Goal: Task Accomplishment & Management: Use online tool/utility

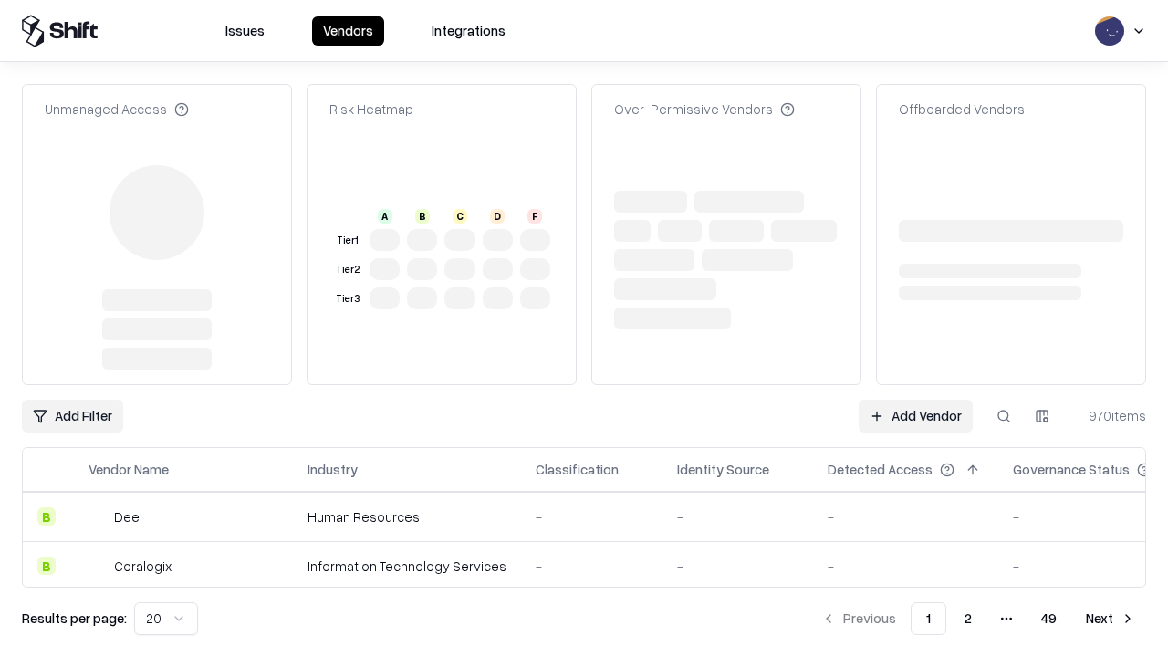
click at [916, 400] on link "Add Vendor" at bounding box center [916, 416] width 114 height 33
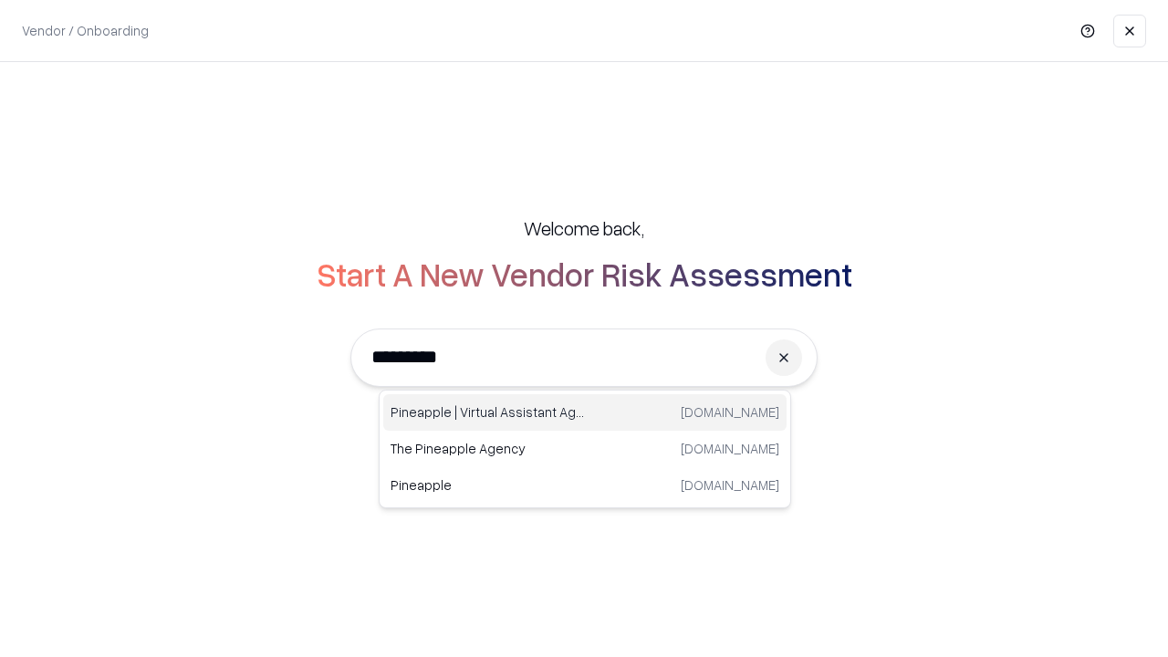
click at [585, 413] on div "Pineapple | Virtual Assistant Agency [DOMAIN_NAME]" at bounding box center [584, 412] width 403 height 37
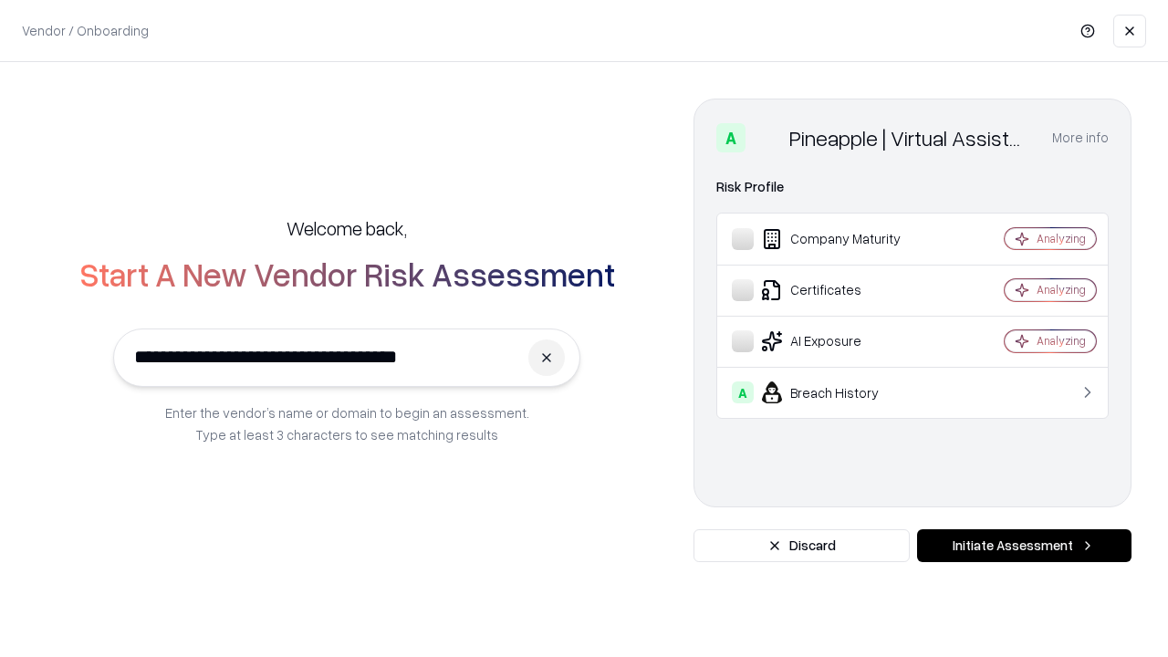
type input "**********"
click at [1024, 546] on button "Initiate Assessment" at bounding box center [1024, 545] width 215 height 33
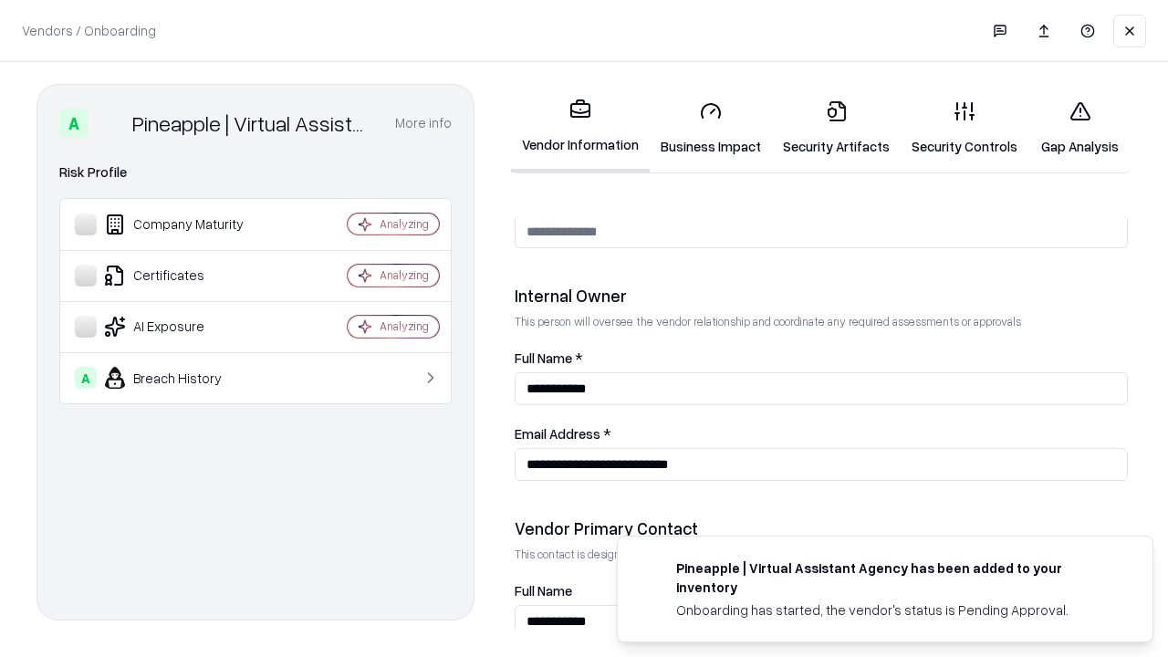
scroll to position [946, 0]
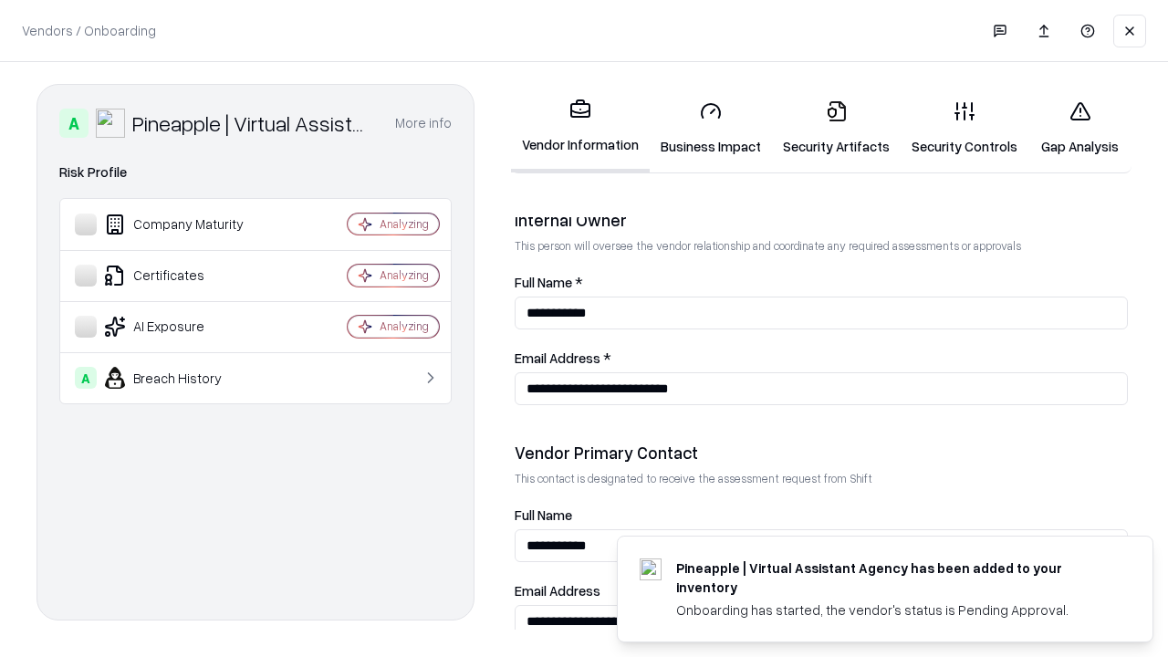
click at [711, 128] on link "Business Impact" at bounding box center [711, 128] width 122 height 85
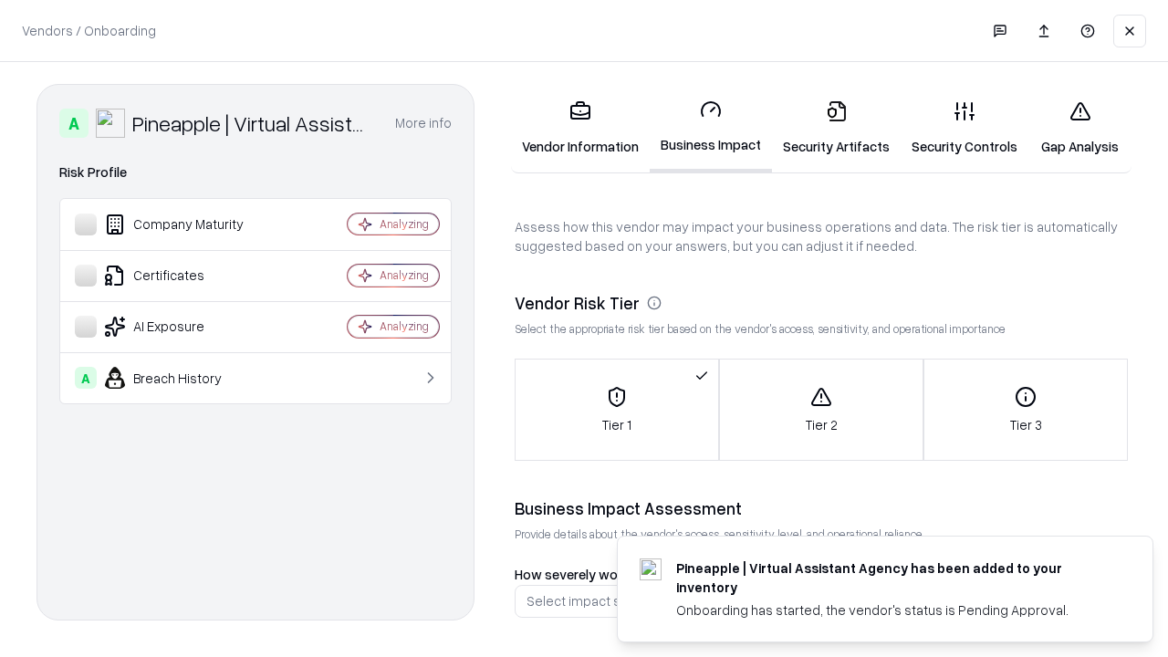
click at [836, 128] on link "Security Artifacts" at bounding box center [836, 128] width 129 height 85
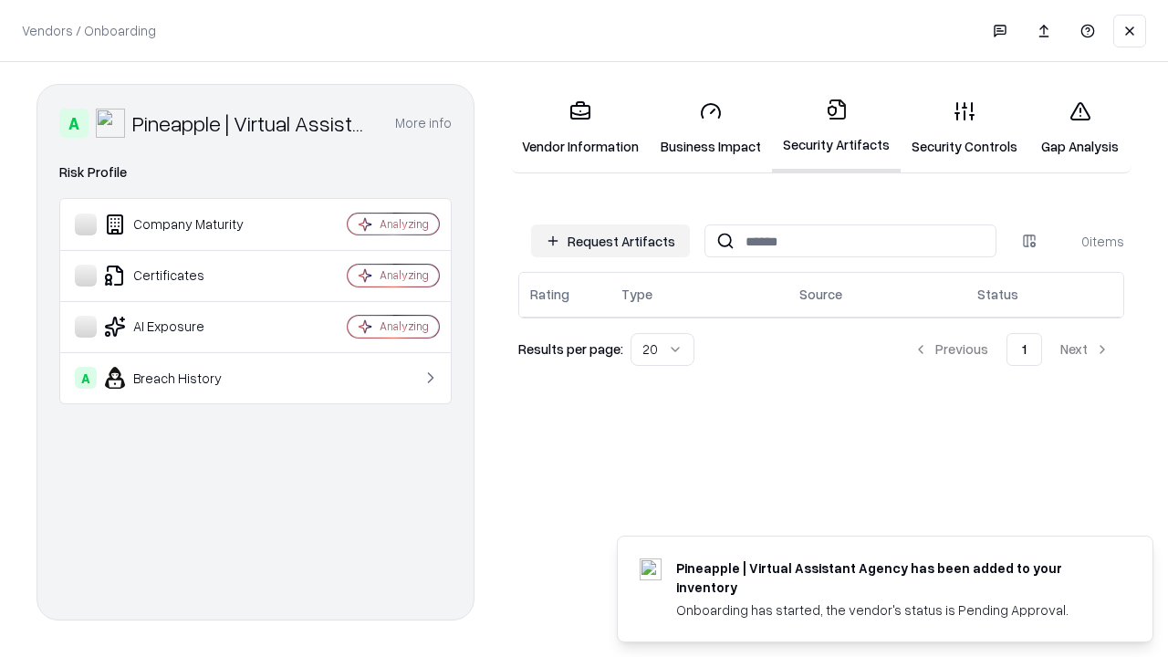
click at [611, 241] on button "Request Artifacts" at bounding box center [610, 241] width 159 height 33
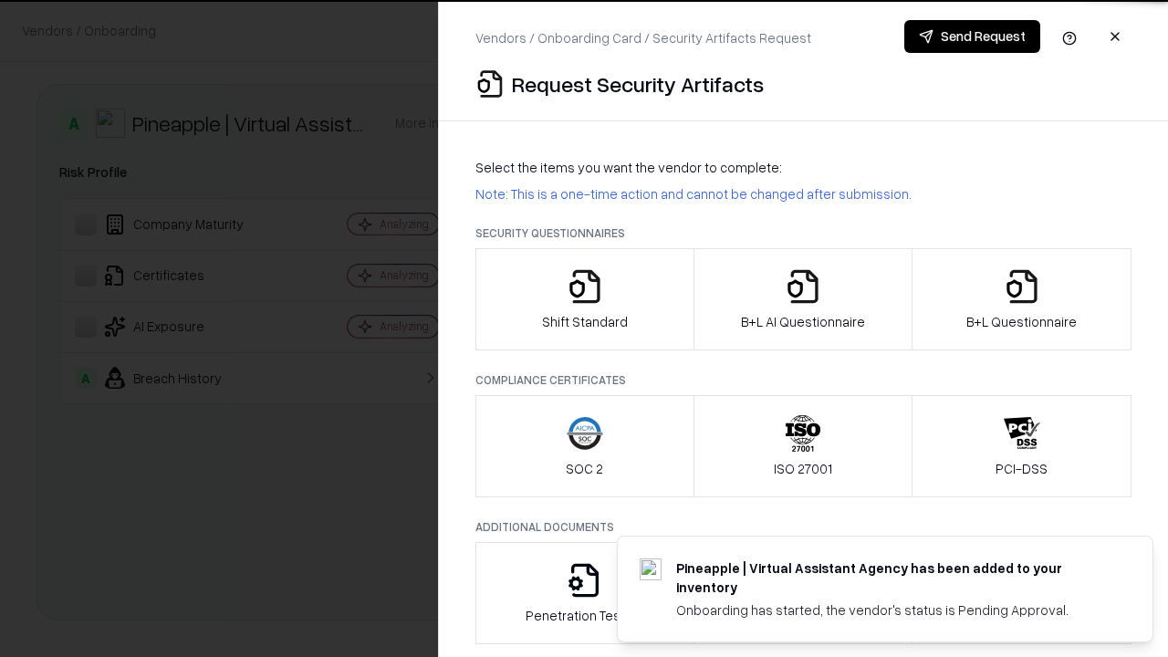
click at [584, 299] on icon "button" at bounding box center [585, 286] width 37 height 37
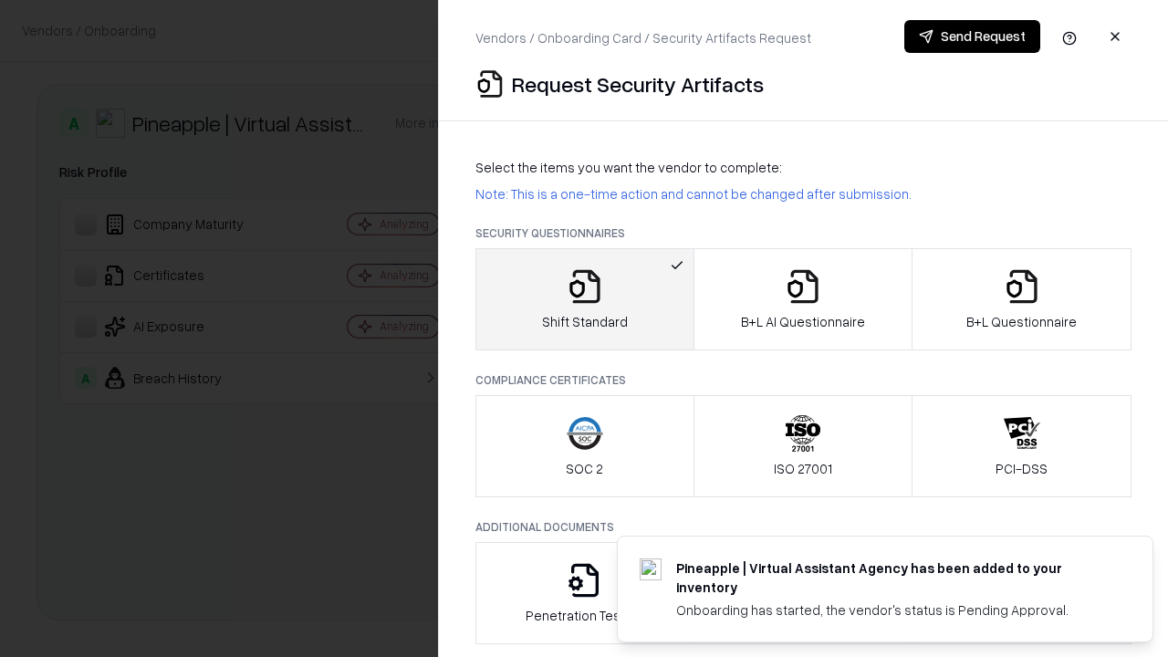
click at [972, 37] on button "Send Request" at bounding box center [973, 36] width 136 height 33
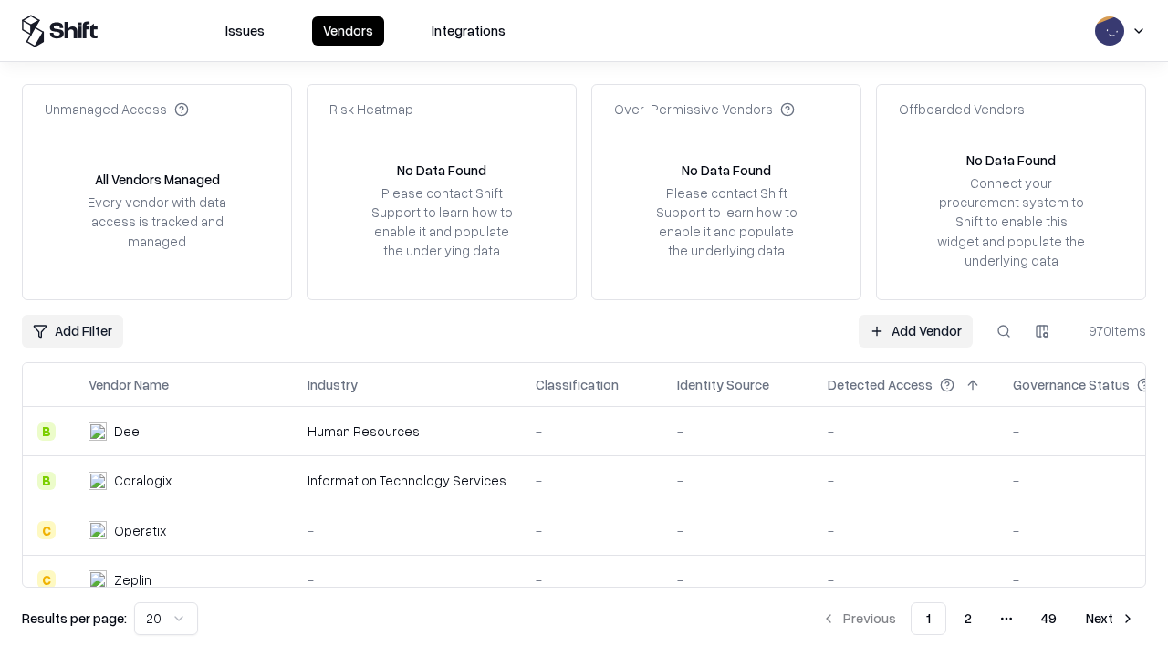
click at [1004, 330] on button at bounding box center [1004, 331] width 33 height 33
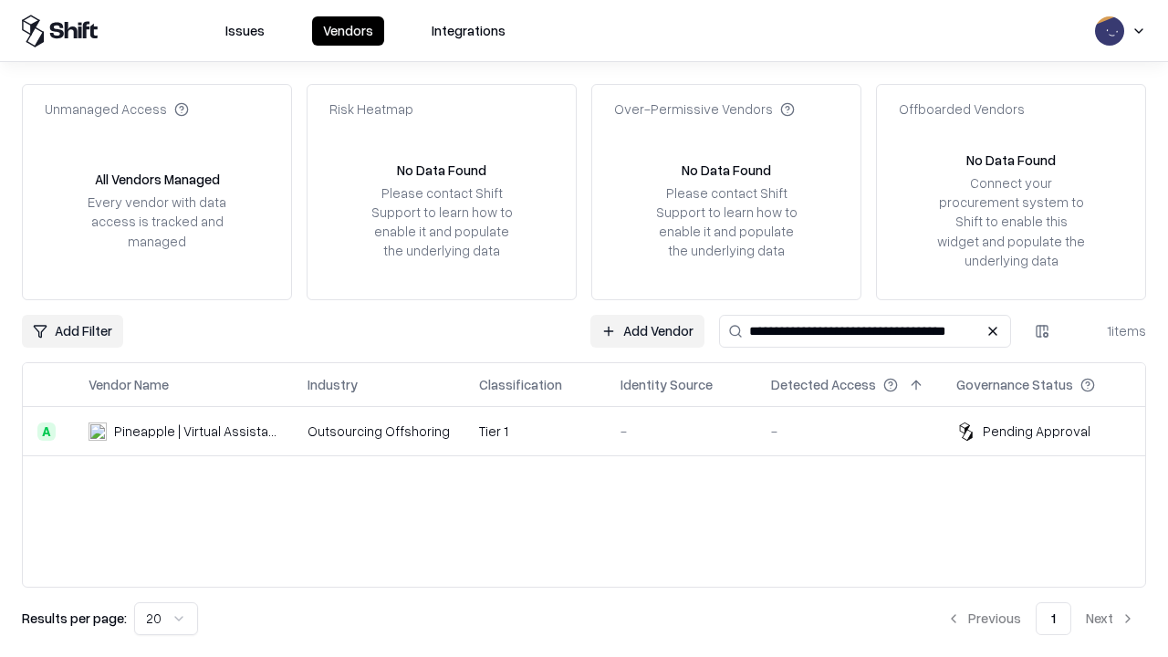
type input "**********"
click at [595, 431] on td "Tier 1" at bounding box center [535, 431] width 141 height 49
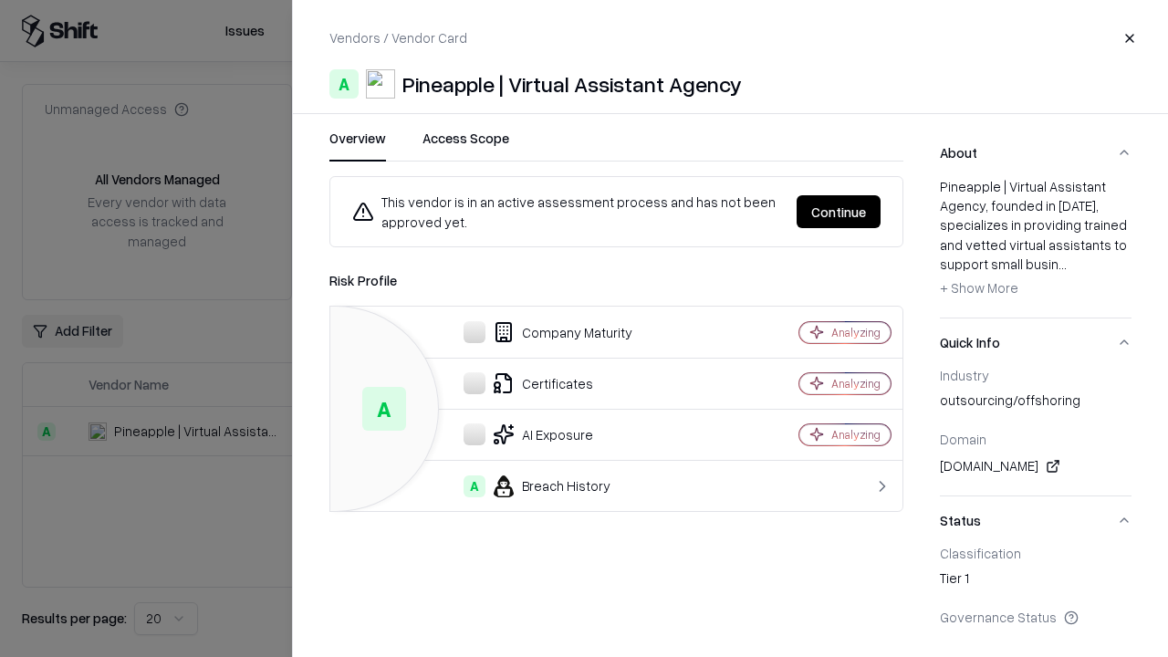
click at [839, 212] on button "Continue" at bounding box center [839, 211] width 84 height 33
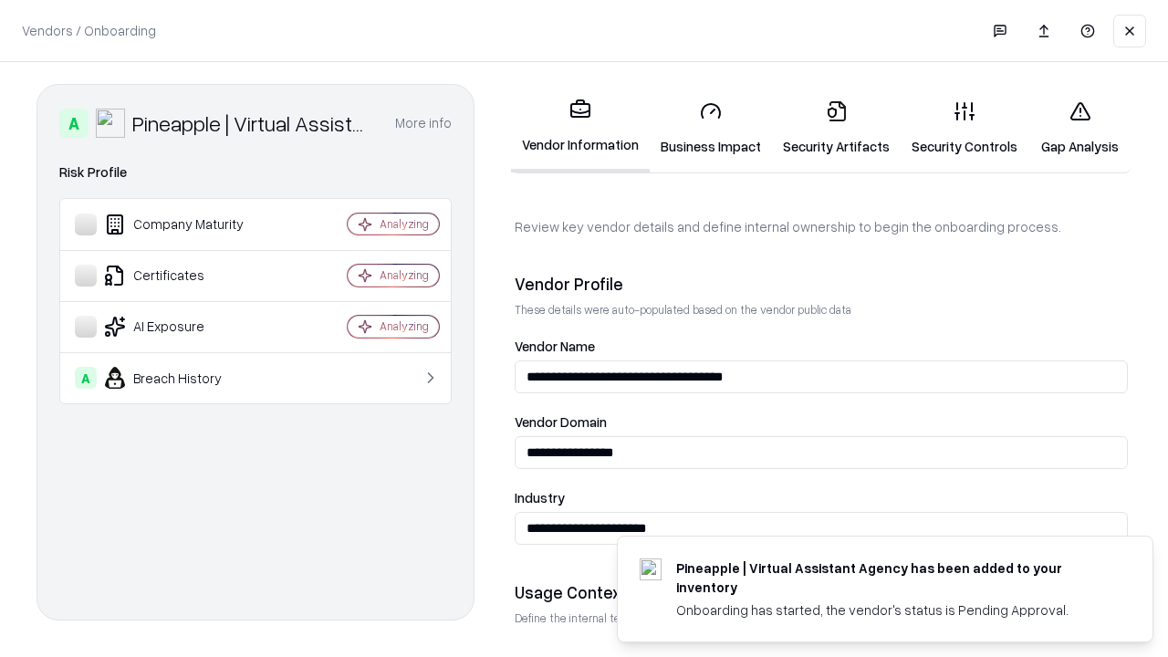
click at [836, 128] on link "Security Artifacts" at bounding box center [836, 128] width 129 height 85
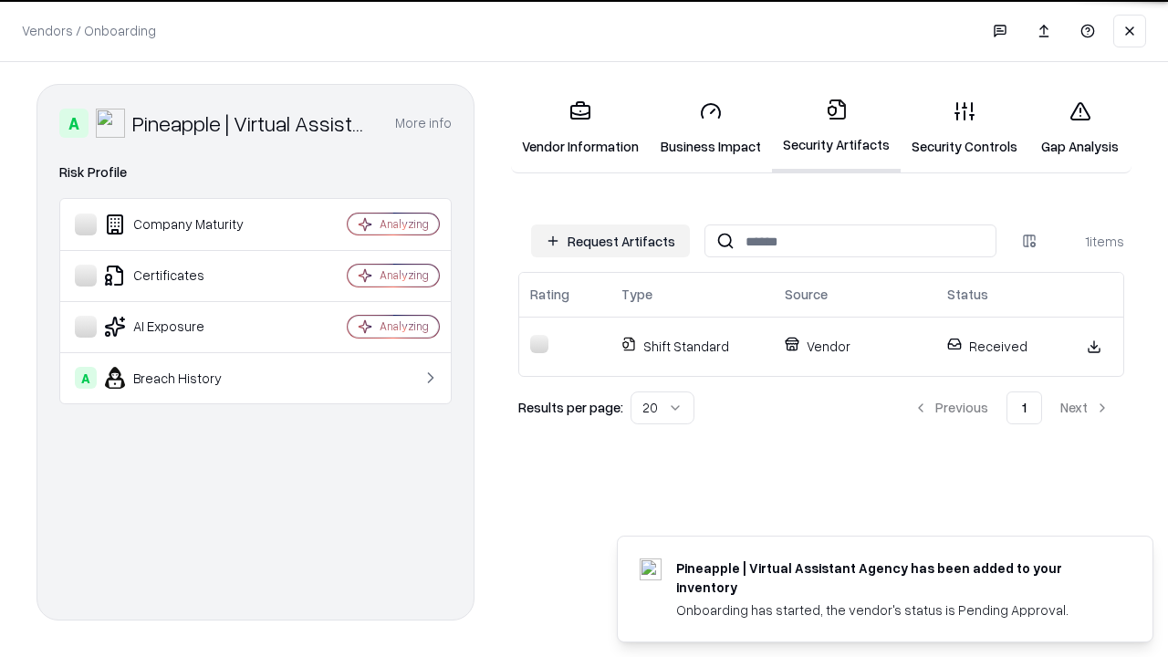
click at [965, 128] on link "Security Controls" at bounding box center [965, 128] width 128 height 85
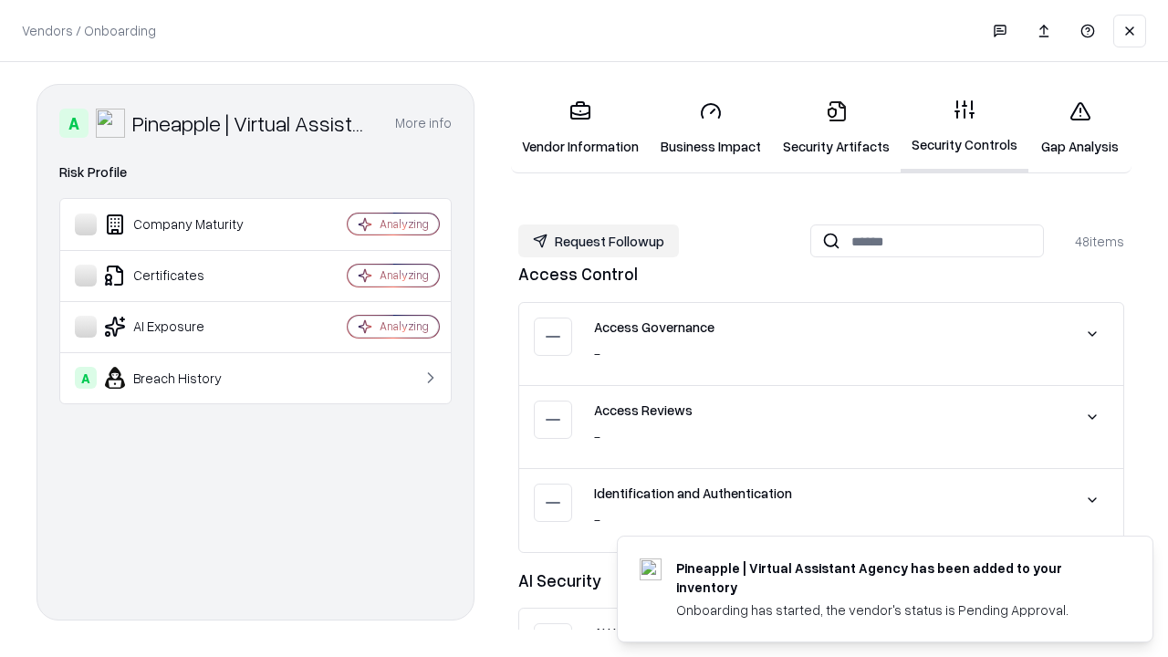
click at [599, 240] on button "Request Followup" at bounding box center [599, 241] width 161 height 33
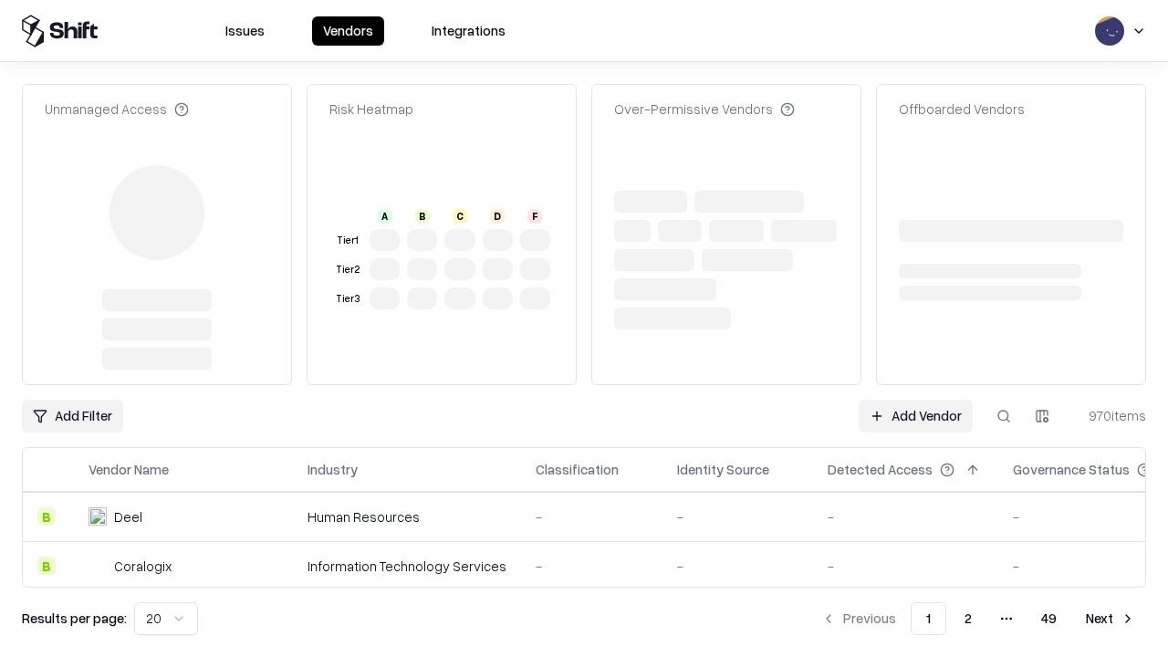
click at [916, 400] on link "Add Vendor" at bounding box center [916, 416] width 114 height 33
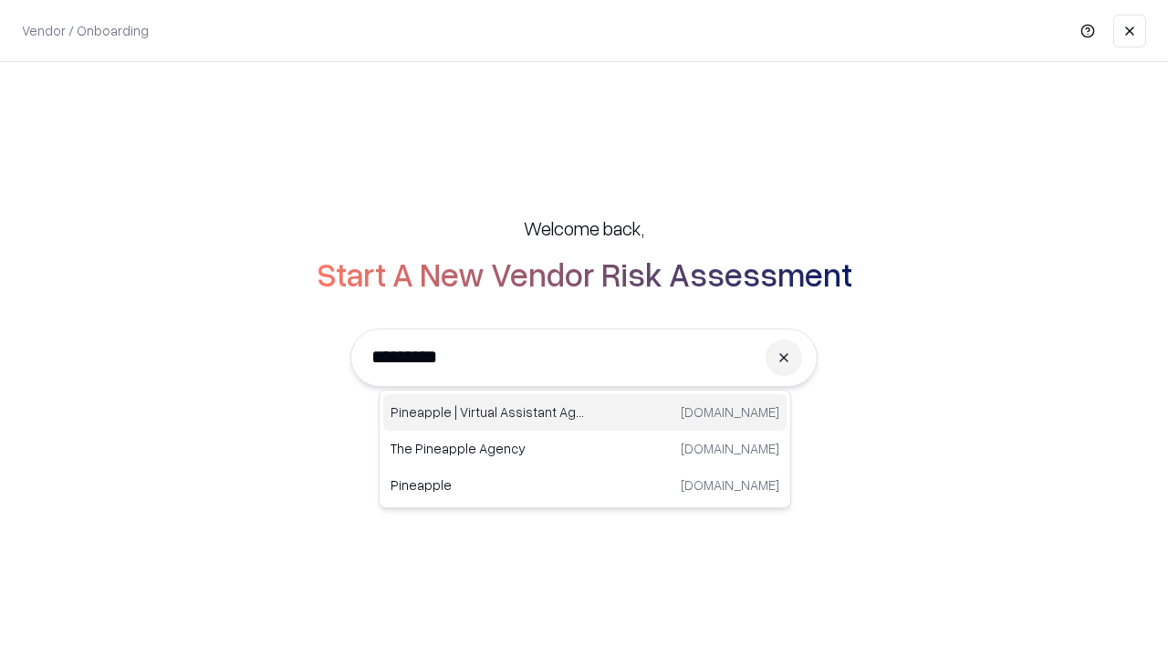
click at [585, 413] on div "Pineapple | Virtual Assistant Agency trypineapple.com" at bounding box center [584, 412] width 403 height 37
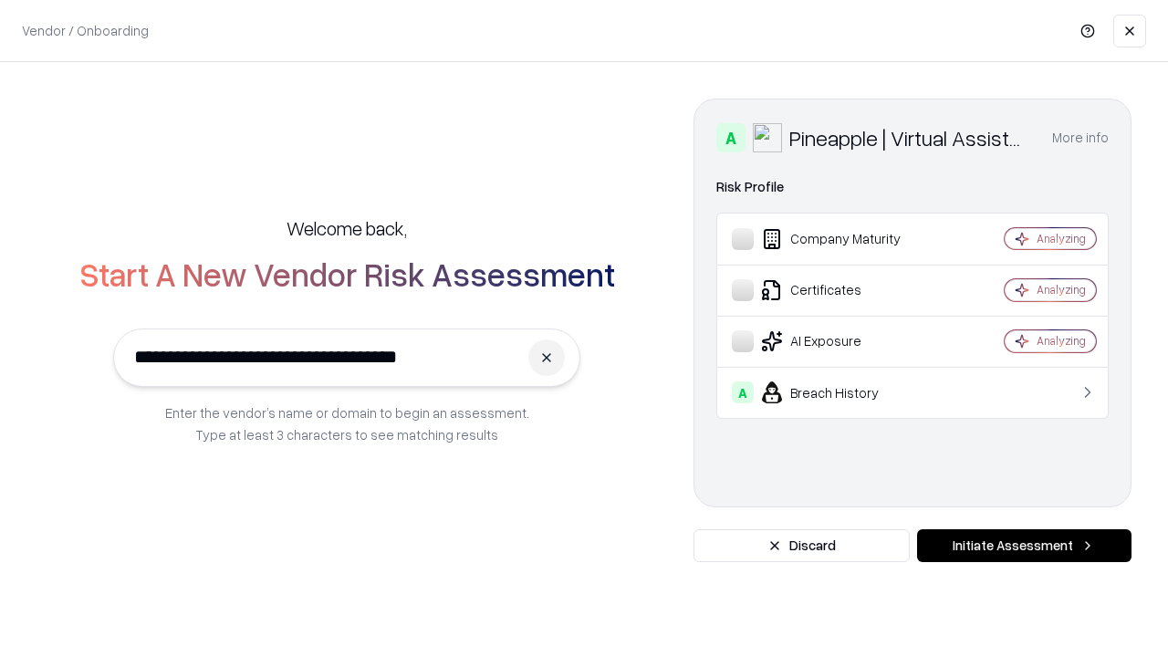
type input "**********"
click at [1024, 546] on button "Initiate Assessment" at bounding box center [1024, 545] width 215 height 33
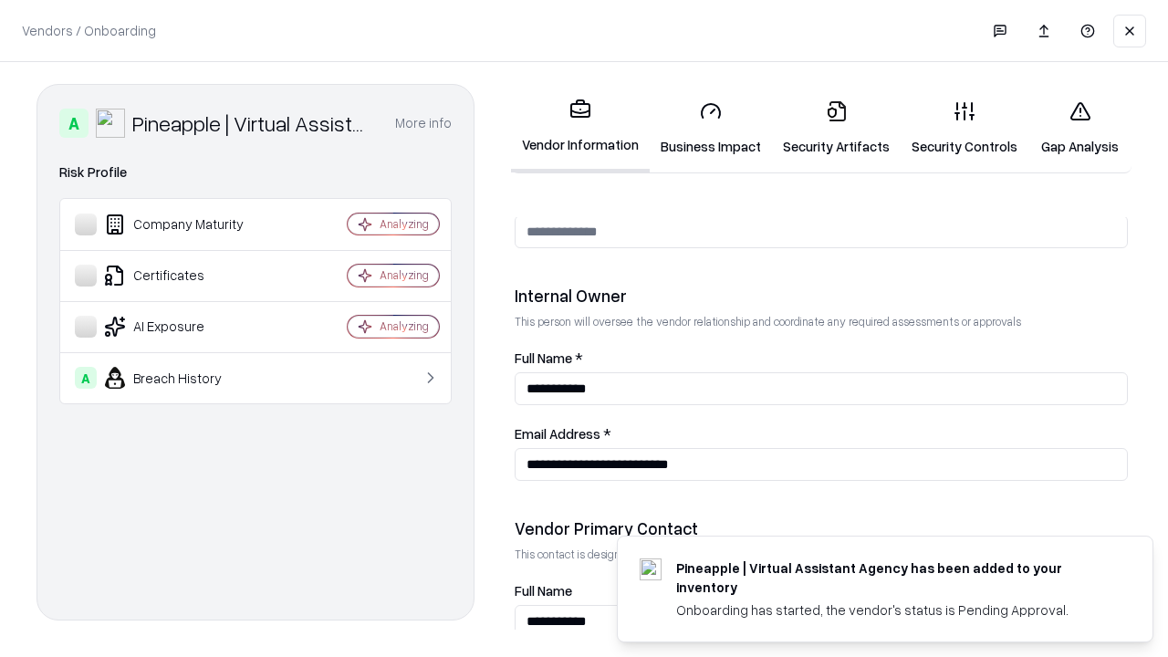
scroll to position [946, 0]
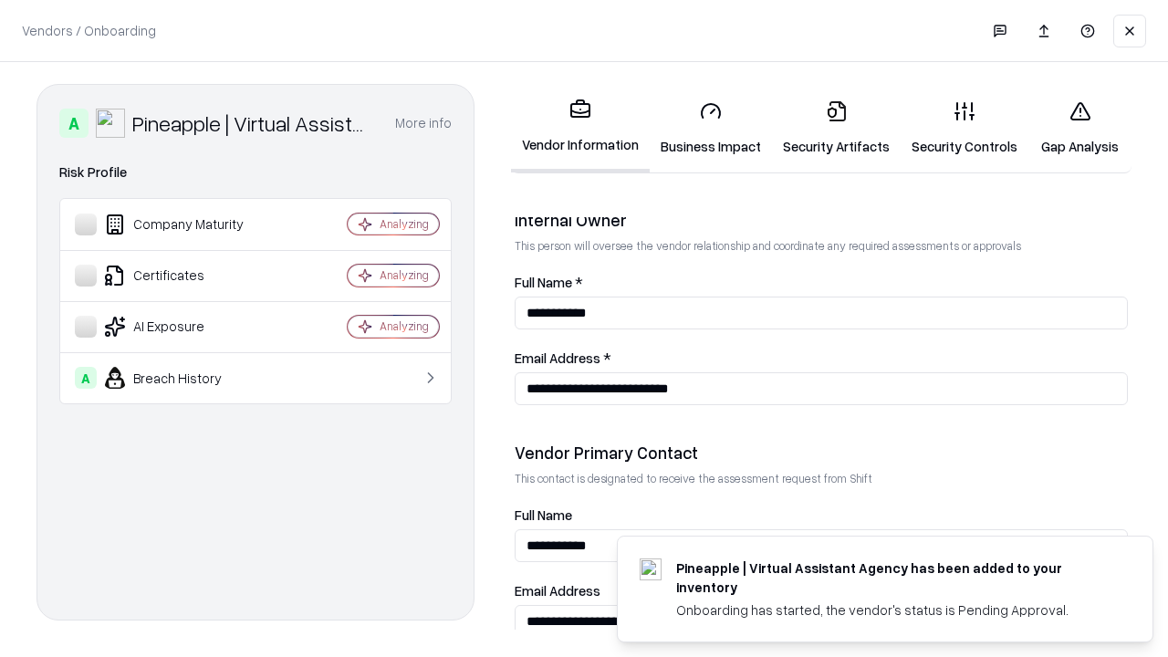
click at [1080, 128] on link "Gap Analysis" at bounding box center [1080, 128] width 103 height 85
